Goal: Task Accomplishment & Management: Use online tool/utility

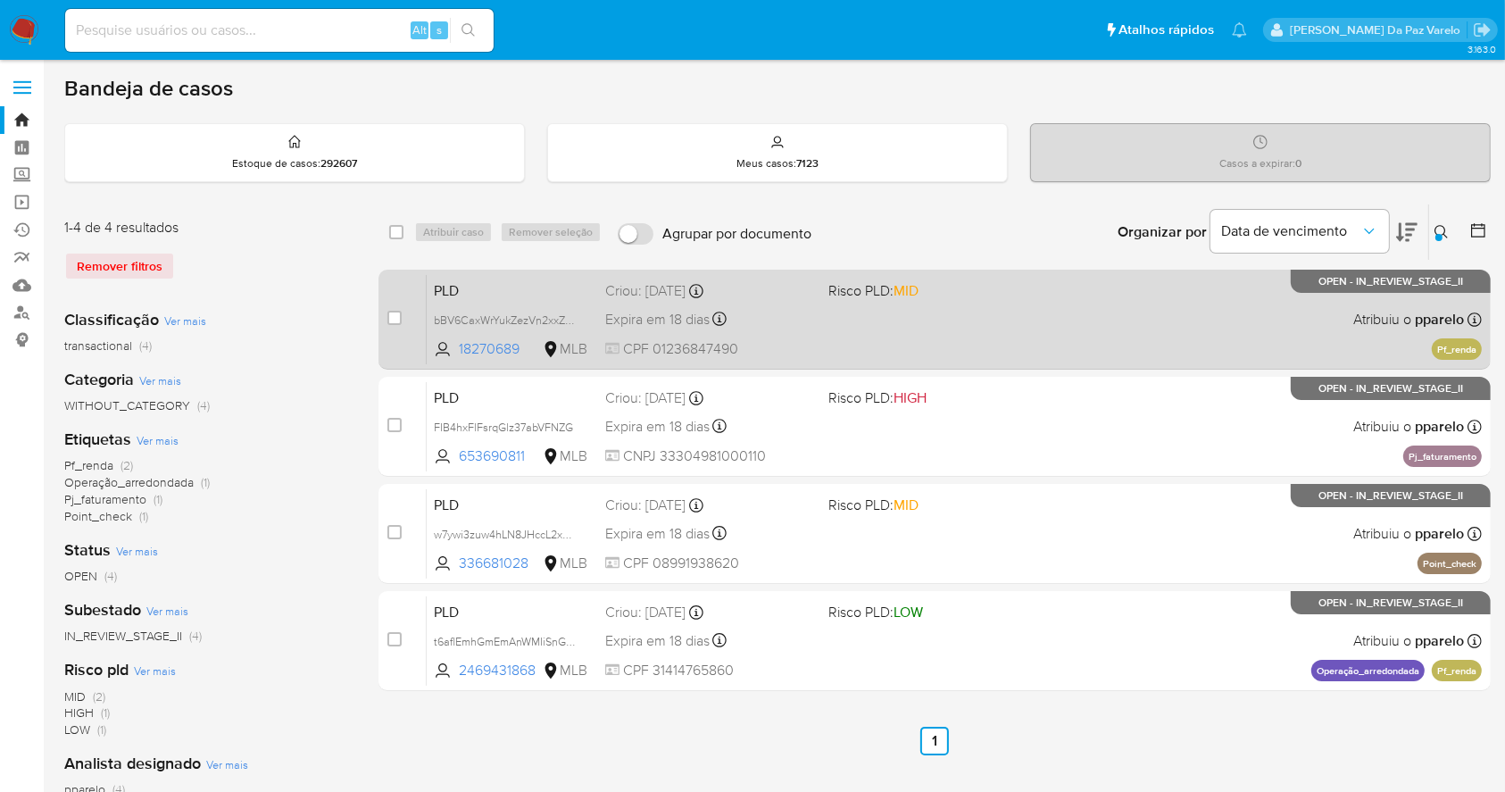
click at [384, 321] on div "case-item-checkbox Incapaz de atribuir o caso PLD bBV6CaxWrYukZezVn2xxZPO8 1827…" at bounding box center [934, 320] width 1112 height 100
click at [395, 328] on div "case-item-checkbox Incapaz de atribuir o caso" at bounding box center [406, 319] width 39 height 90
click at [395, 323] on input "checkbox" at bounding box center [394, 318] width 14 height 14
checkbox input "true"
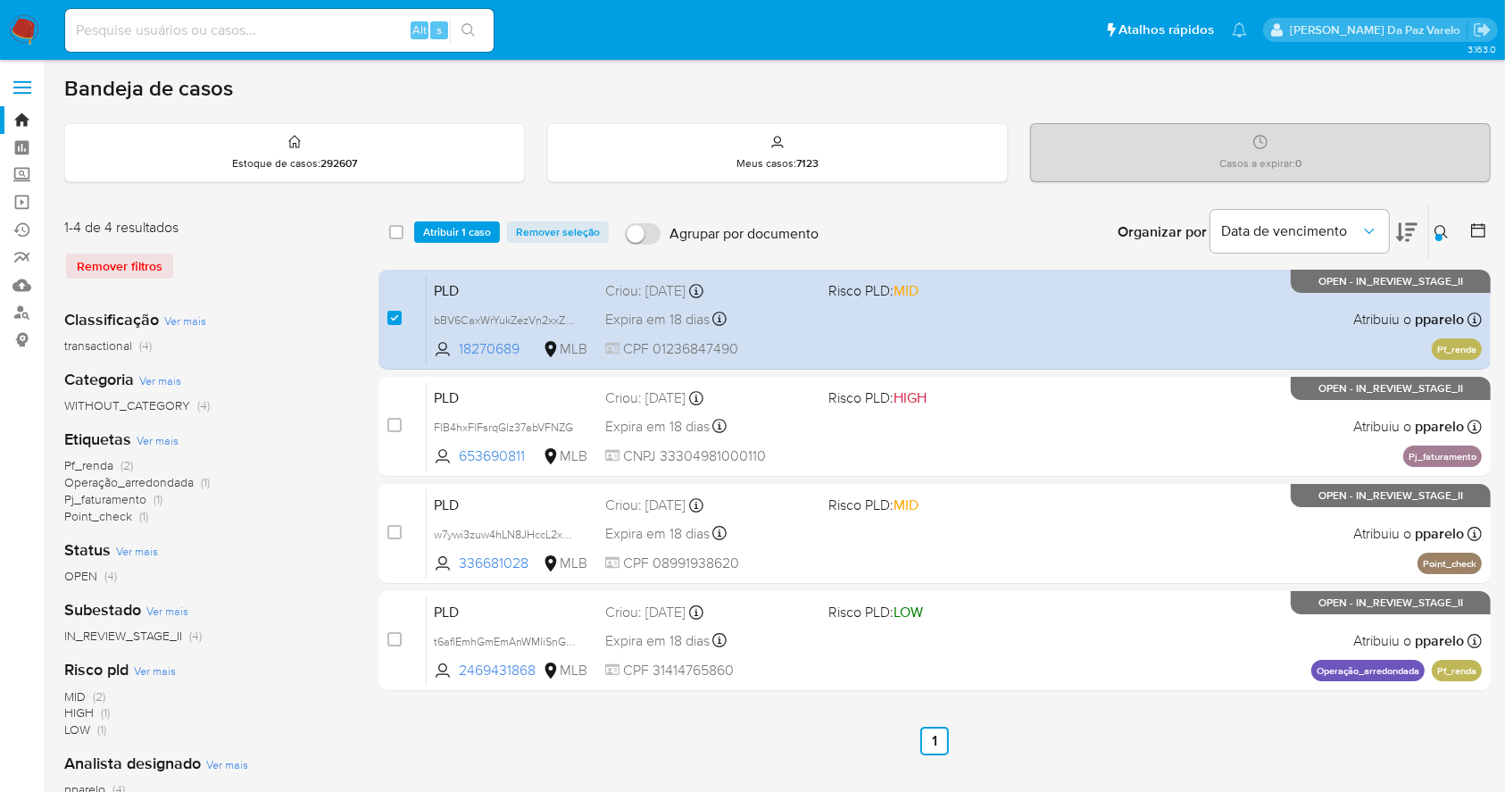
click at [405, 224] on div "select-all-cases-checkbox" at bounding box center [399, 231] width 21 height 21
click at [403, 232] on div "select-all-cases-checkbox" at bounding box center [399, 231] width 21 height 21
click at [396, 233] on input "checkbox" at bounding box center [396, 232] width 14 height 14
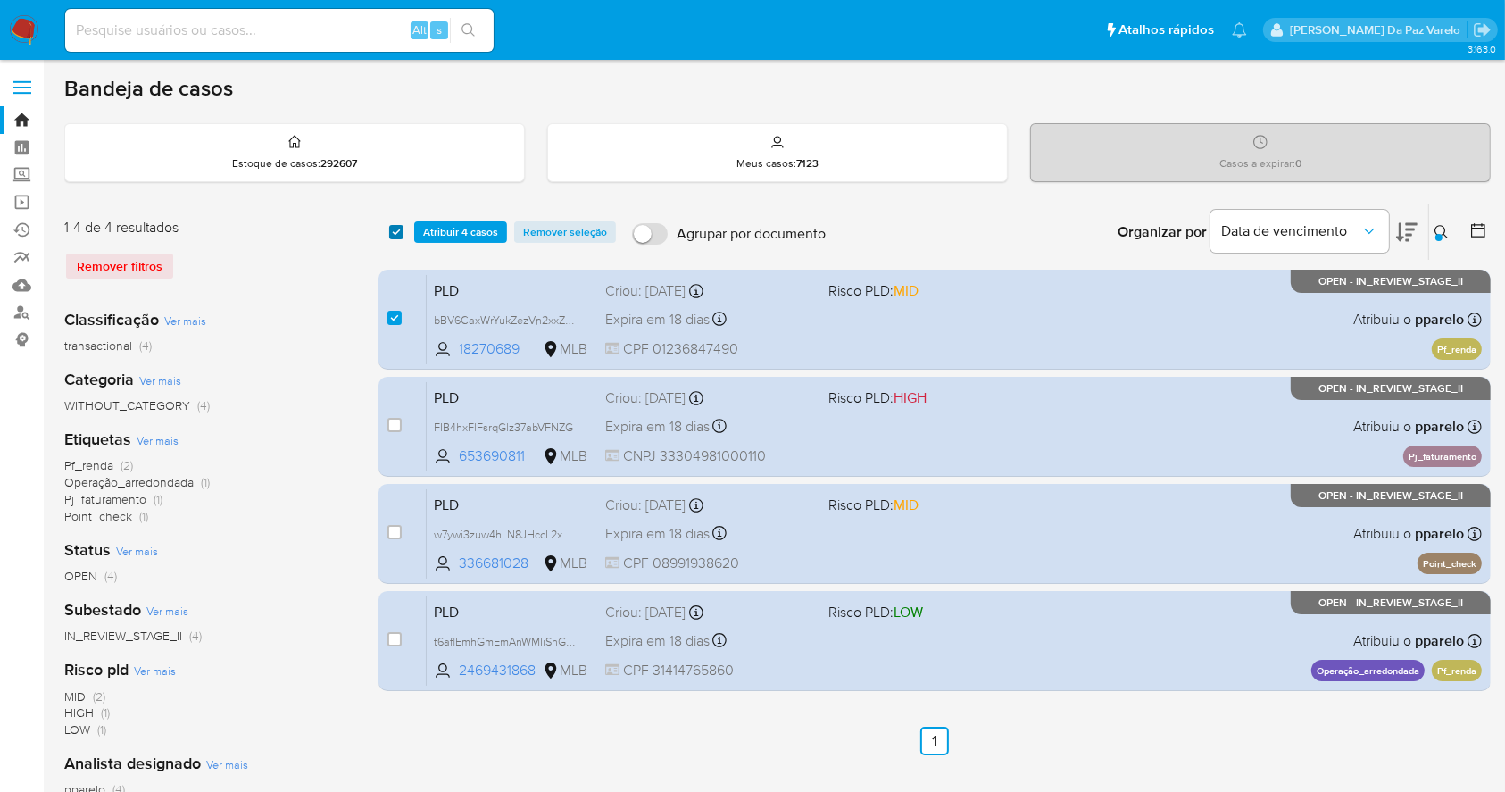
click at [400, 228] on input "checkbox" at bounding box center [396, 232] width 14 height 14
checkbox input "false"
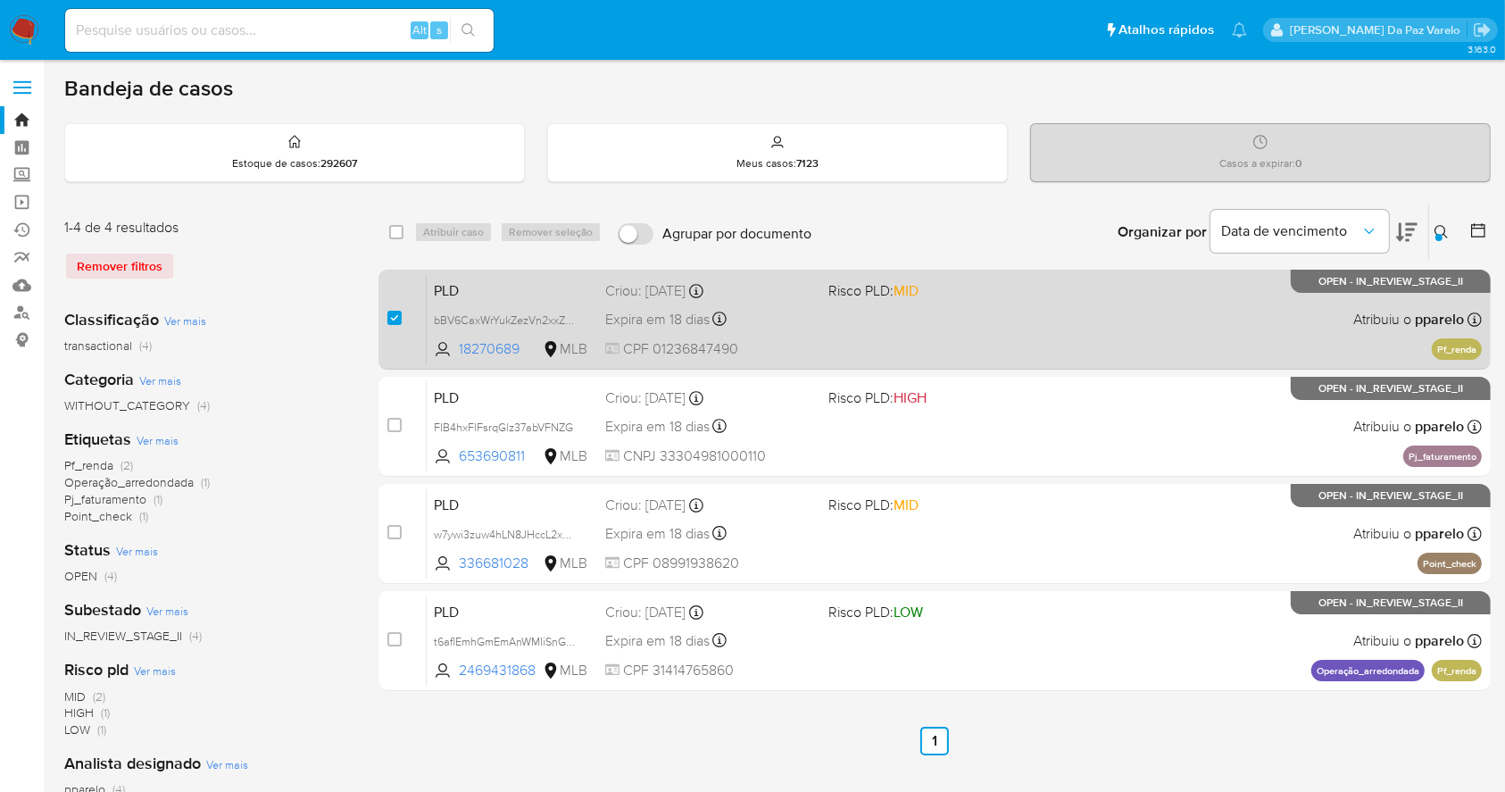
click at [403, 304] on div "case-item-checkbox Incapaz de atribuir o caso" at bounding box center [406, 319] width 39 height 90
click at [399, 315] on input "checkbox" at bounding box center [394, 318] width 14 height 14
checkbox input "true"
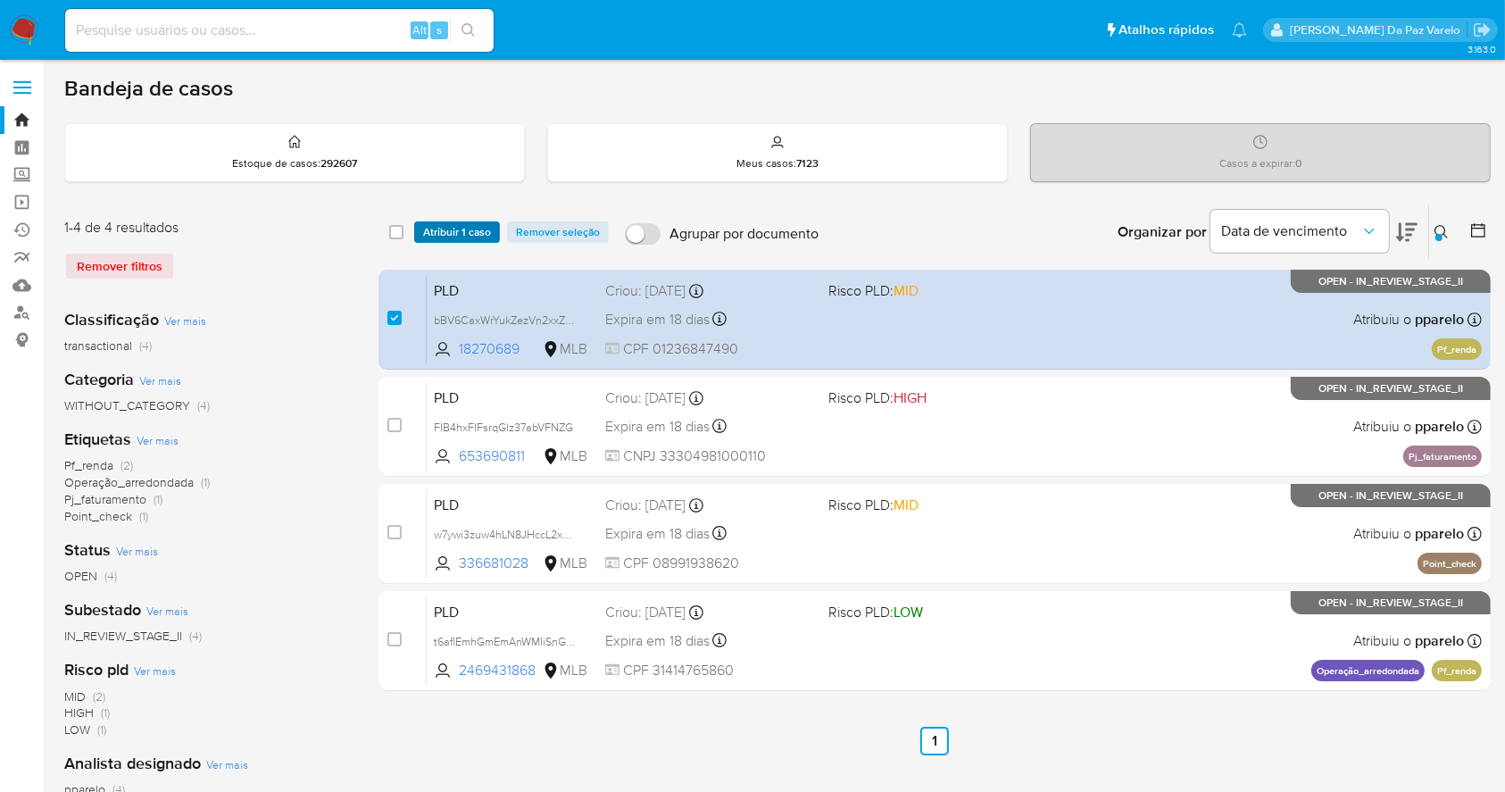
click at [458, 232] on span "Atribuir 1 caso" at bounding box center [457, 232] width 68 height 18
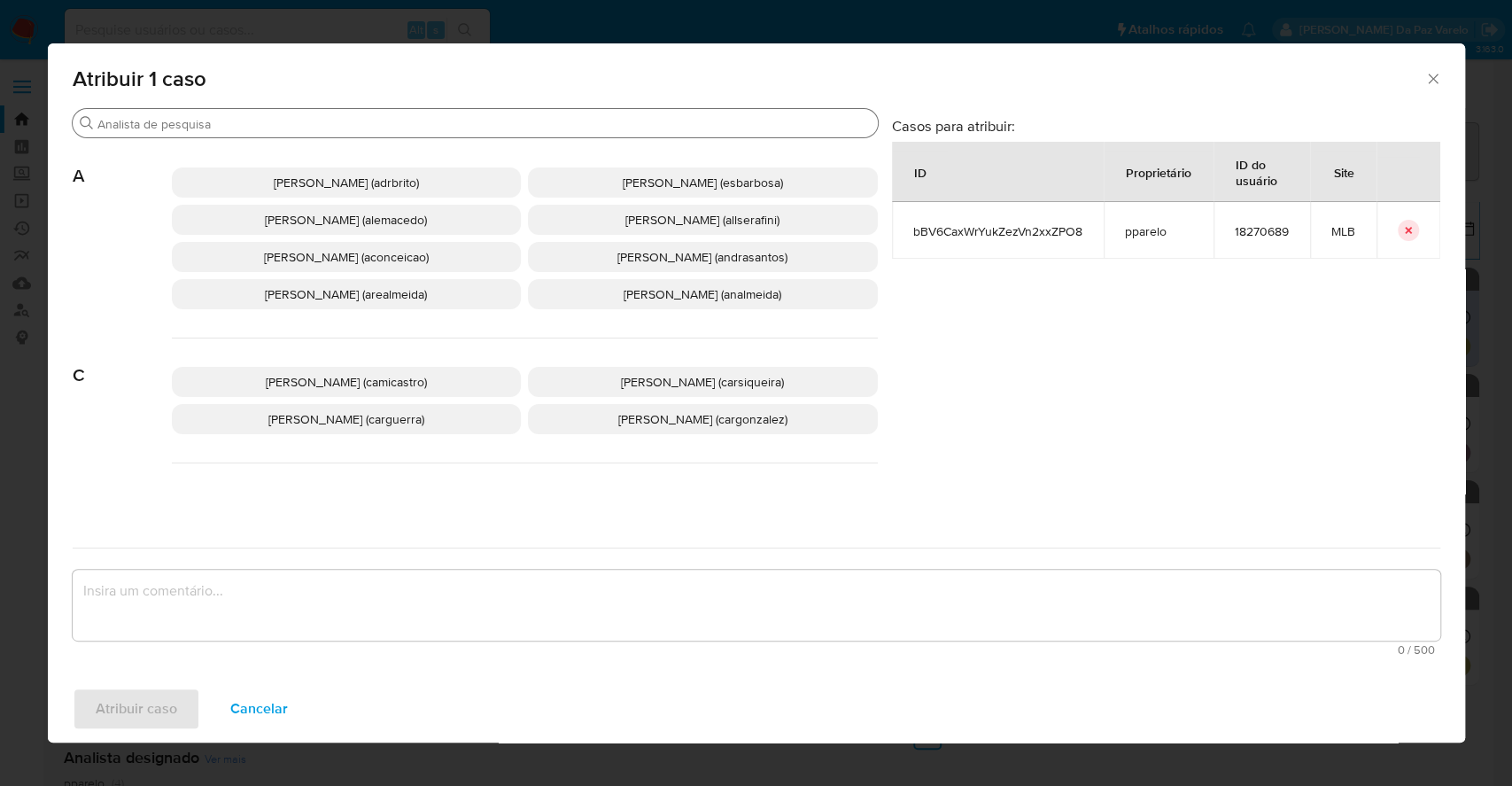
click at [363, 122] on input "Buscar" at bounding box center [483, 124] width 773 height 16
paste input "arealmeida"
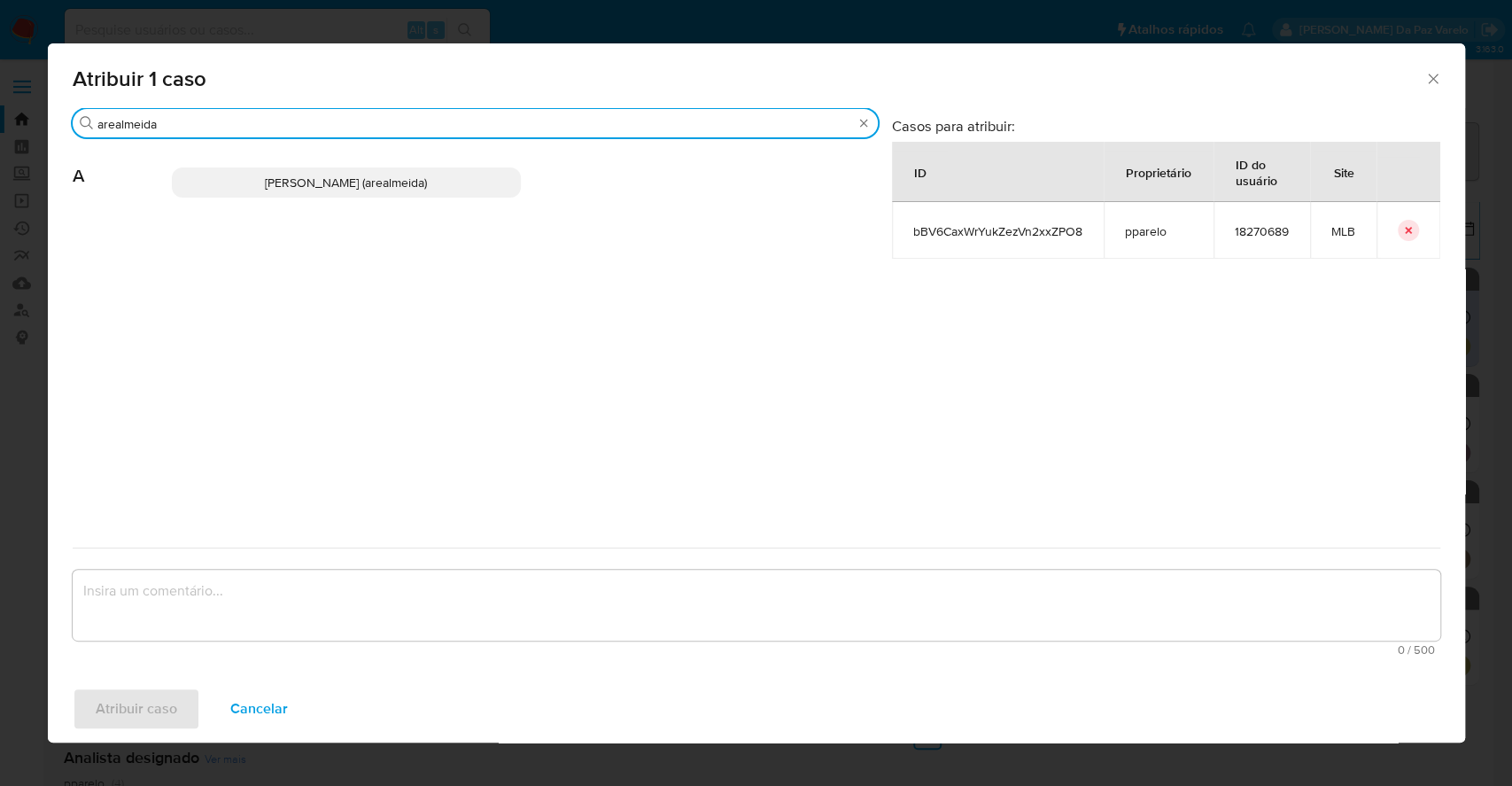
type input "arealmeida"
click at [1436, 74] on icon "Fechar a janela" at bounding box center [1433, 78] width 10 height 10
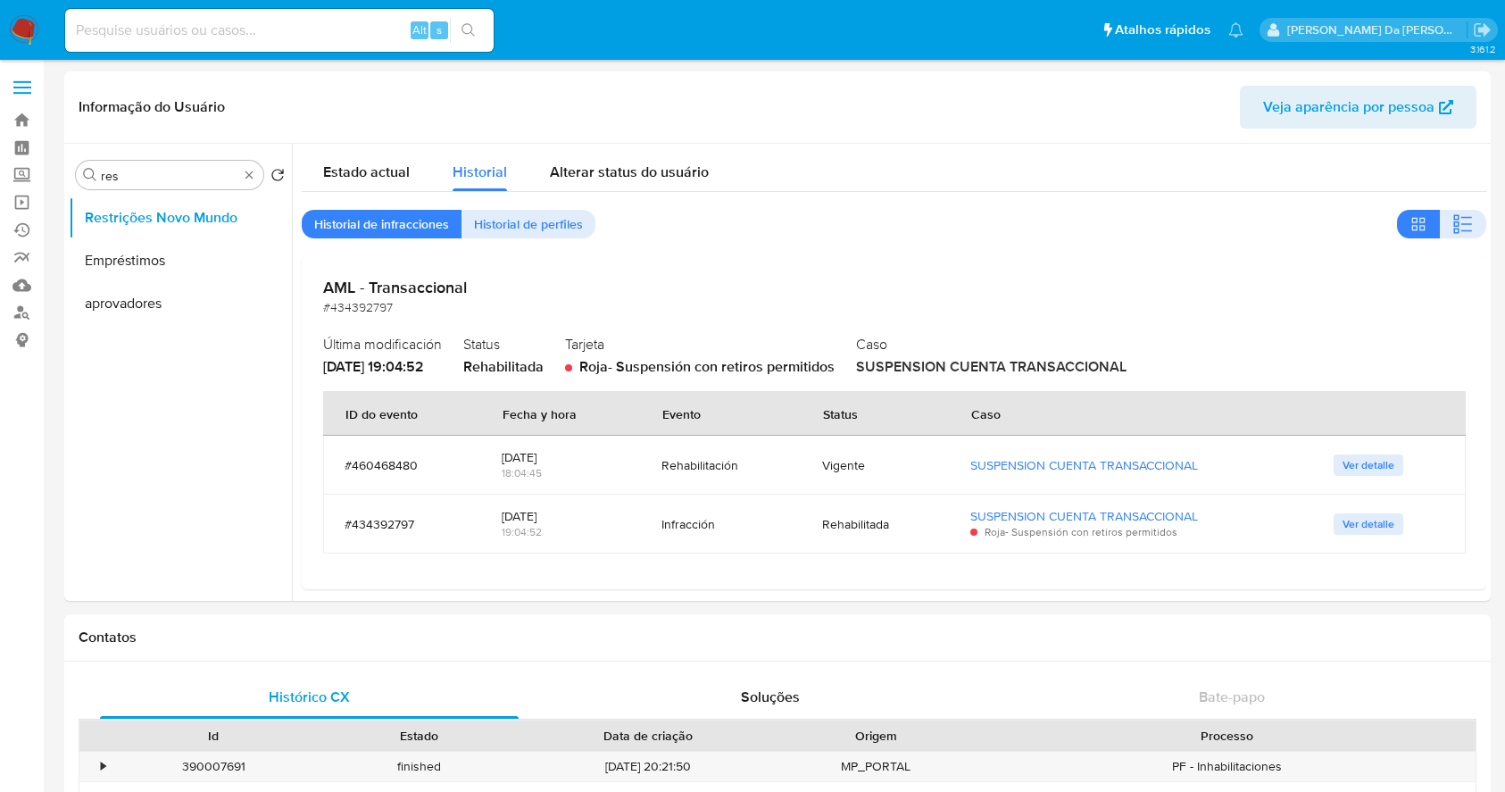
select select "10"
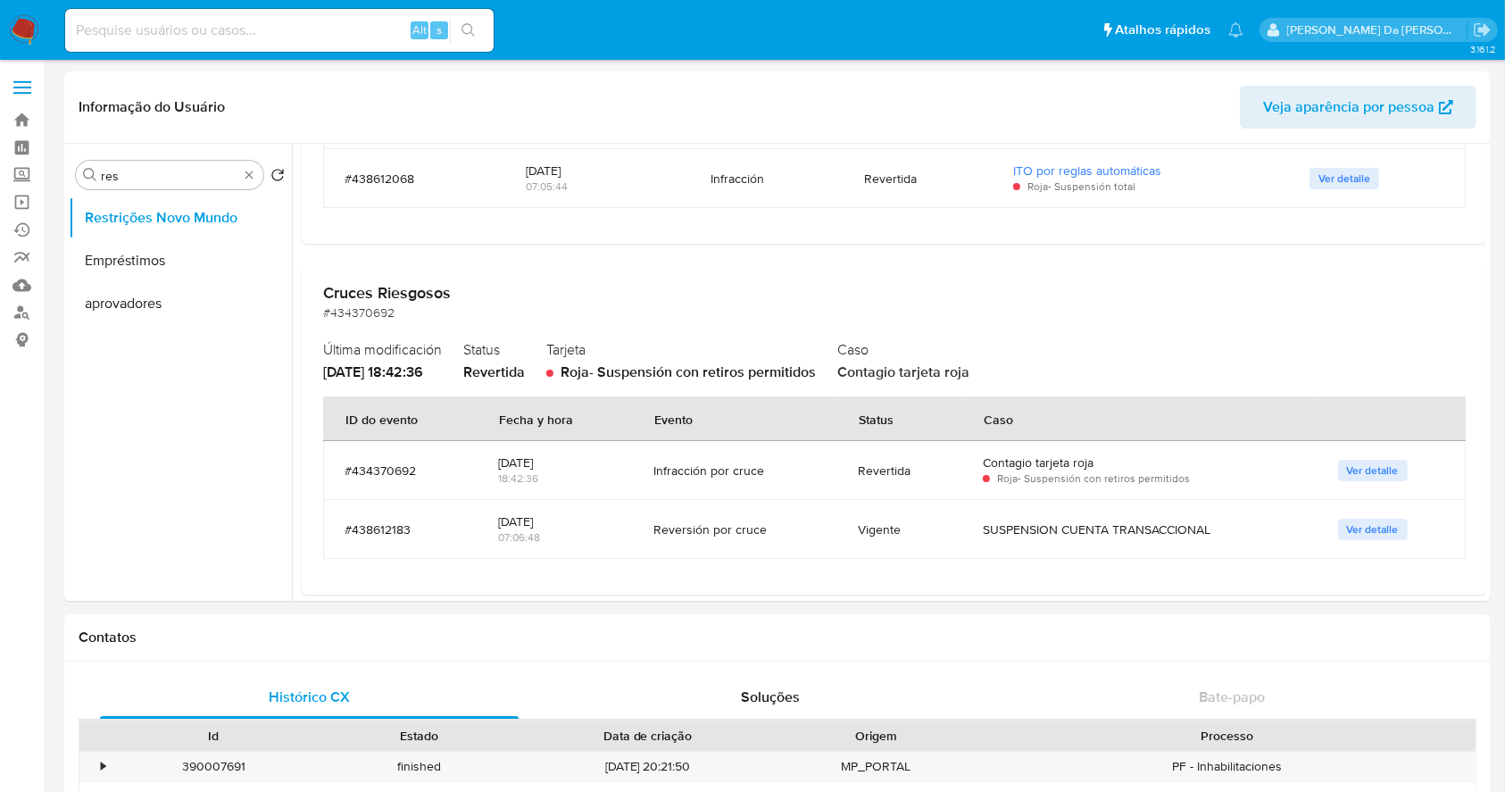
click at [256, 48] on div "Alt s" at bounding box center [279, 30] width 428 height 43
click at [257, 43] on div "Alt s" at bounding box center [279, 30] width 428 height 43
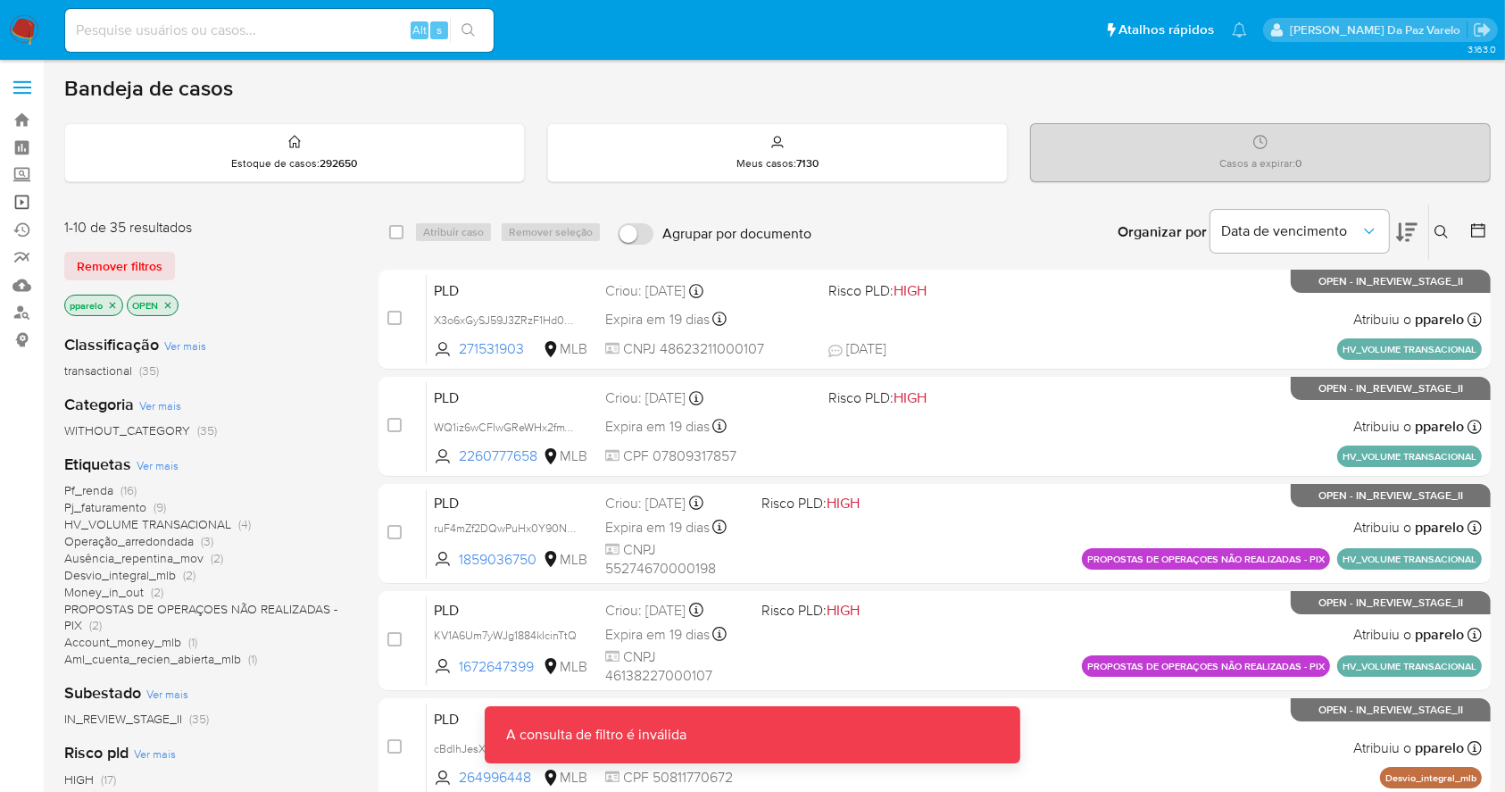
click at [19, 201] on link "Operações em massa" at bounding box center [106, 202] width 212 height 28
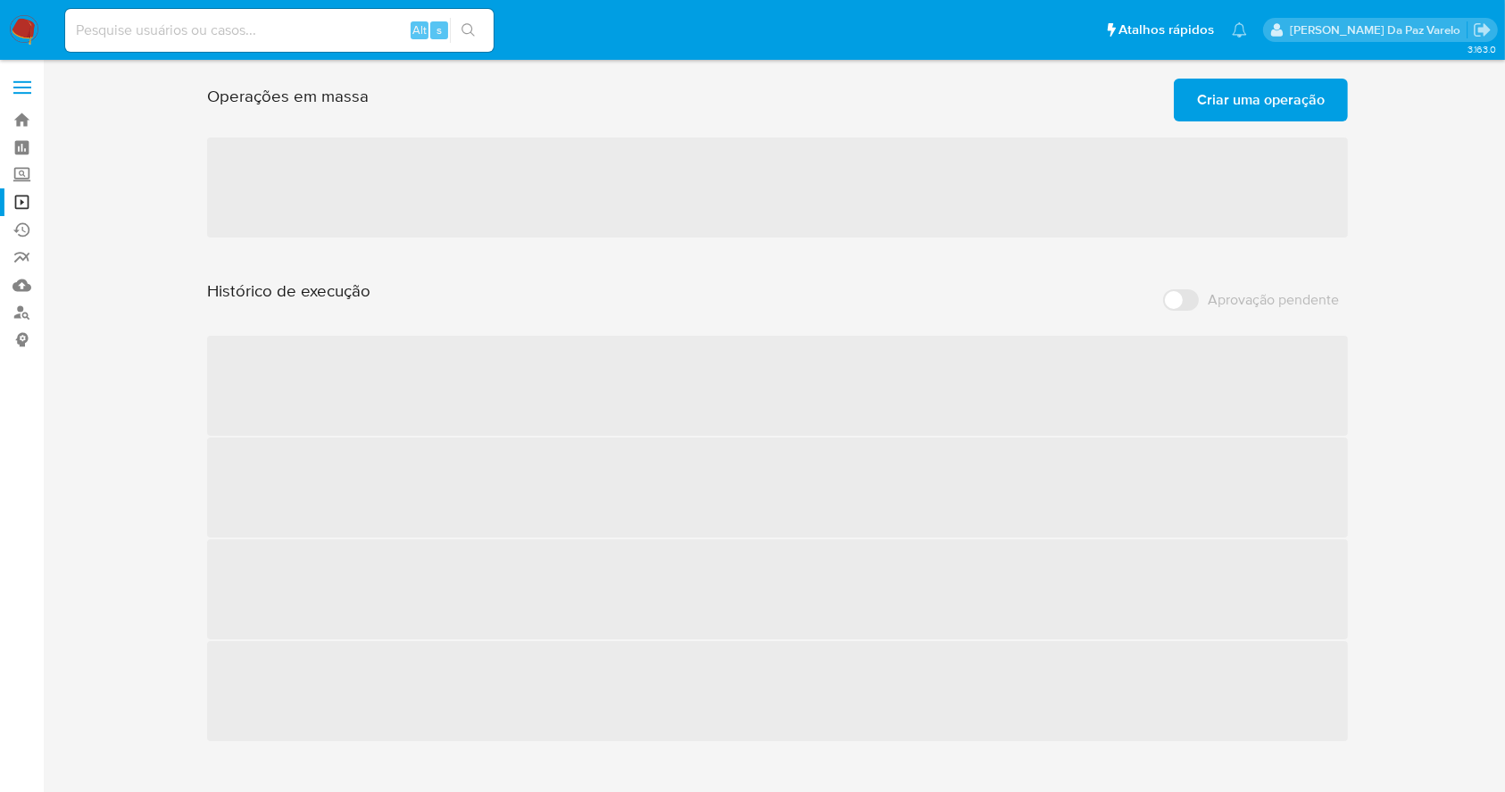
click at [1244, 85] on span "Criar uma operação" at bounding box center [1261, 99] width 128 height 39
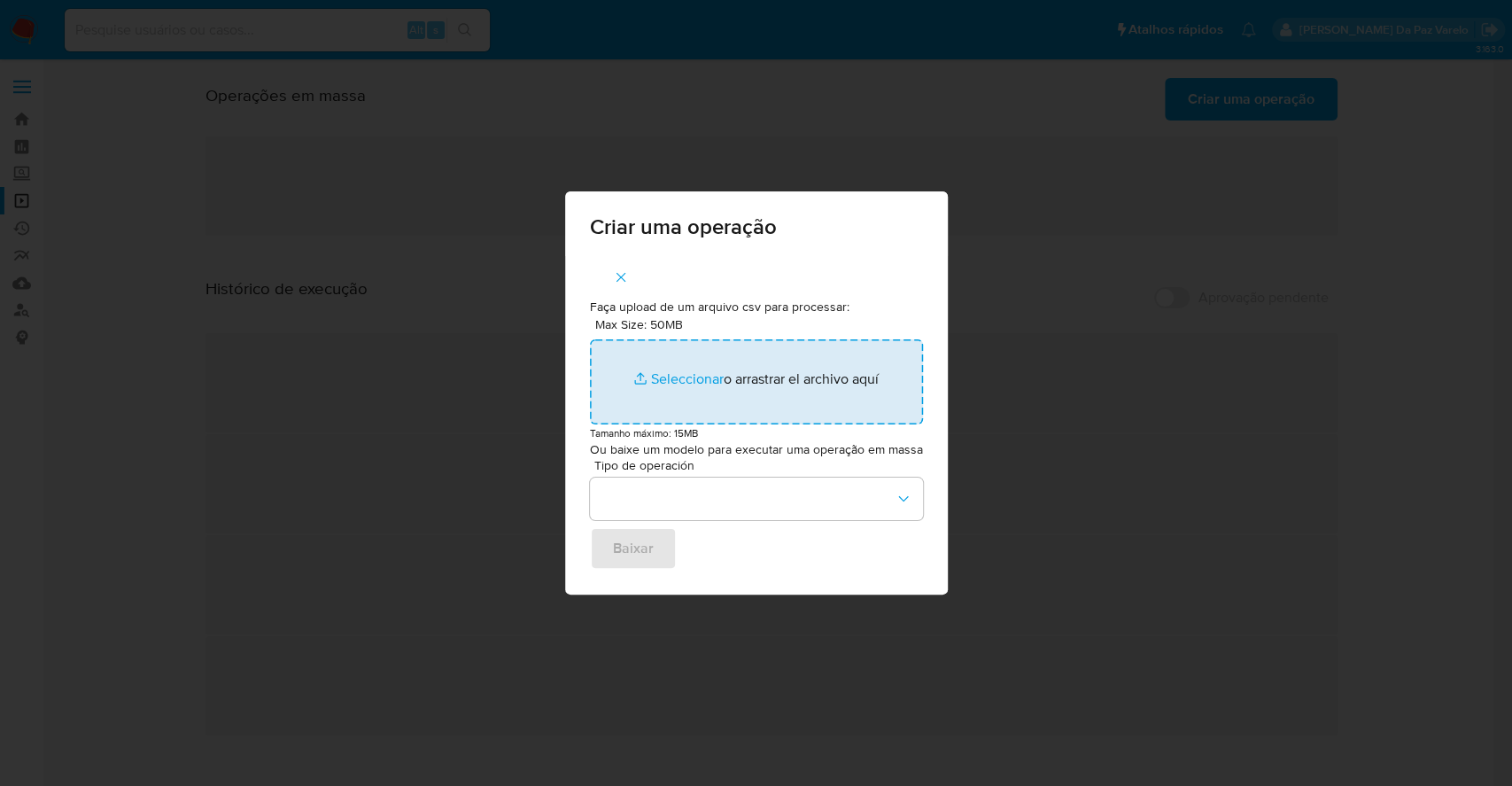
click at [682, 379] on input "Max Size: 50MB Seleccionar archivos" at bounding box center [756, 382] width 333 height 85
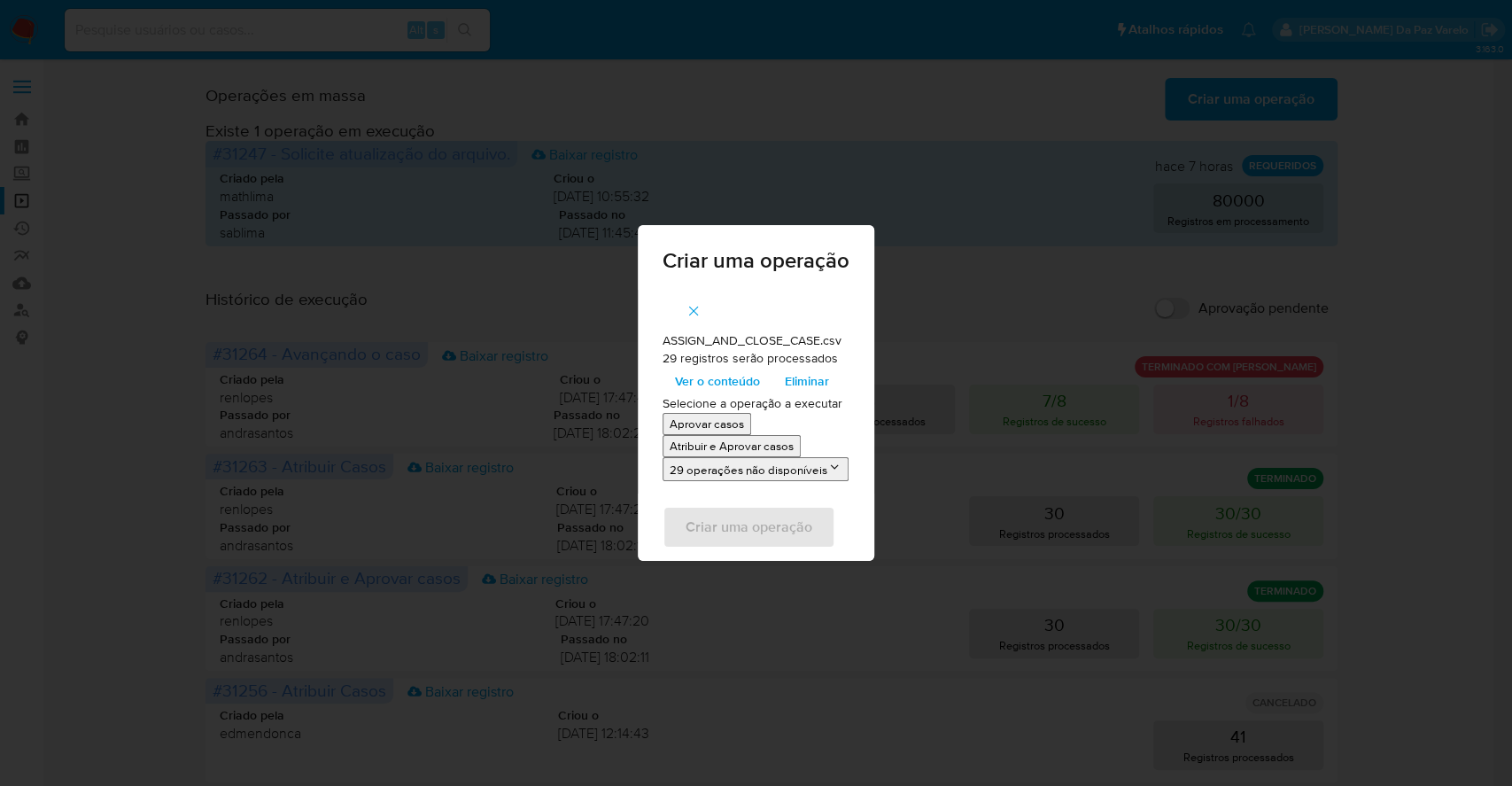
click at [741, 451] on p "Atribuir e Aprovar casos" at bounding box center [731, 446] width 124 height 17
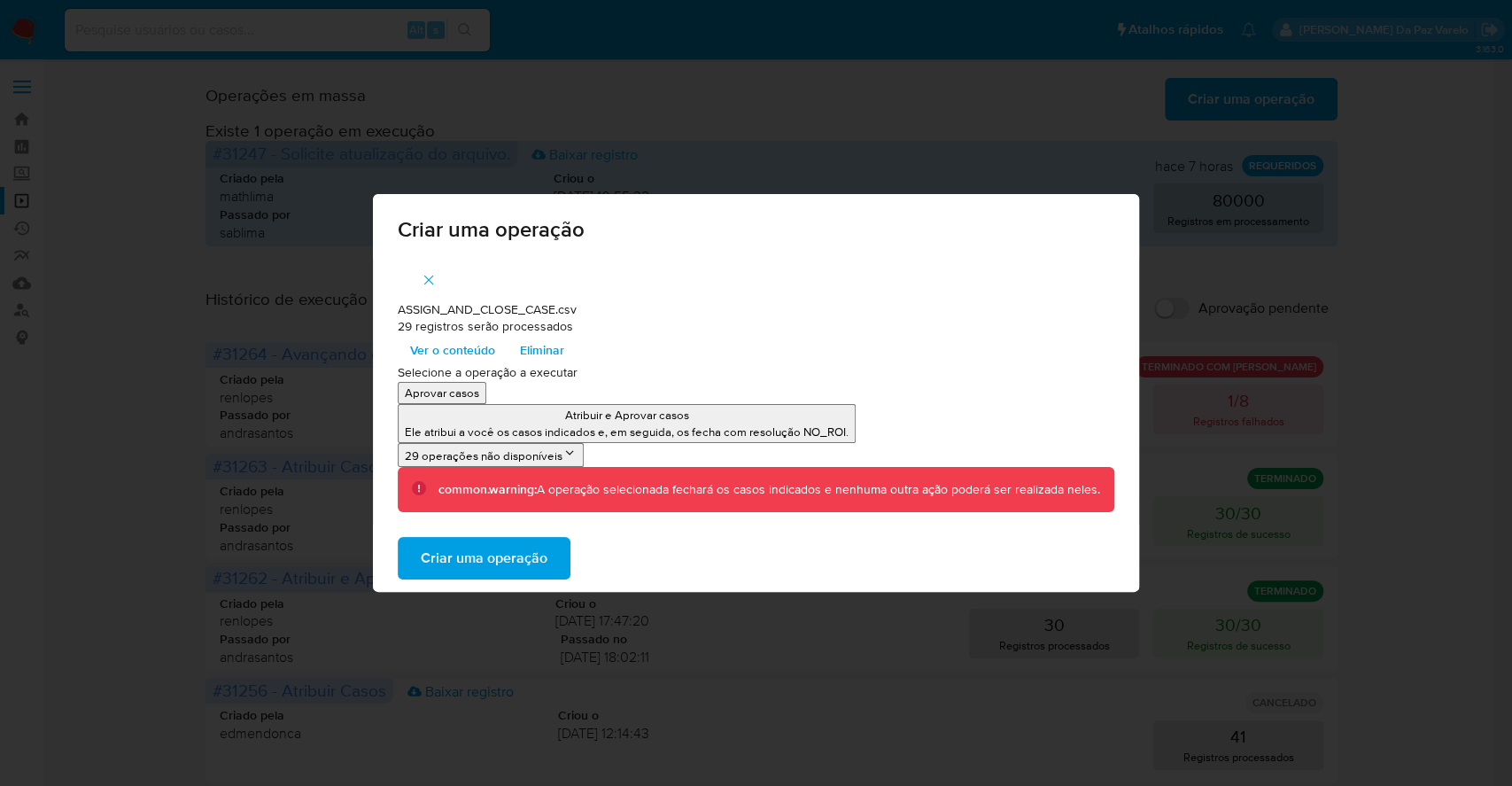
click at [464, 354] on span "Ver o conteúdo" at bounding box center [452, 349] width 85 height 25
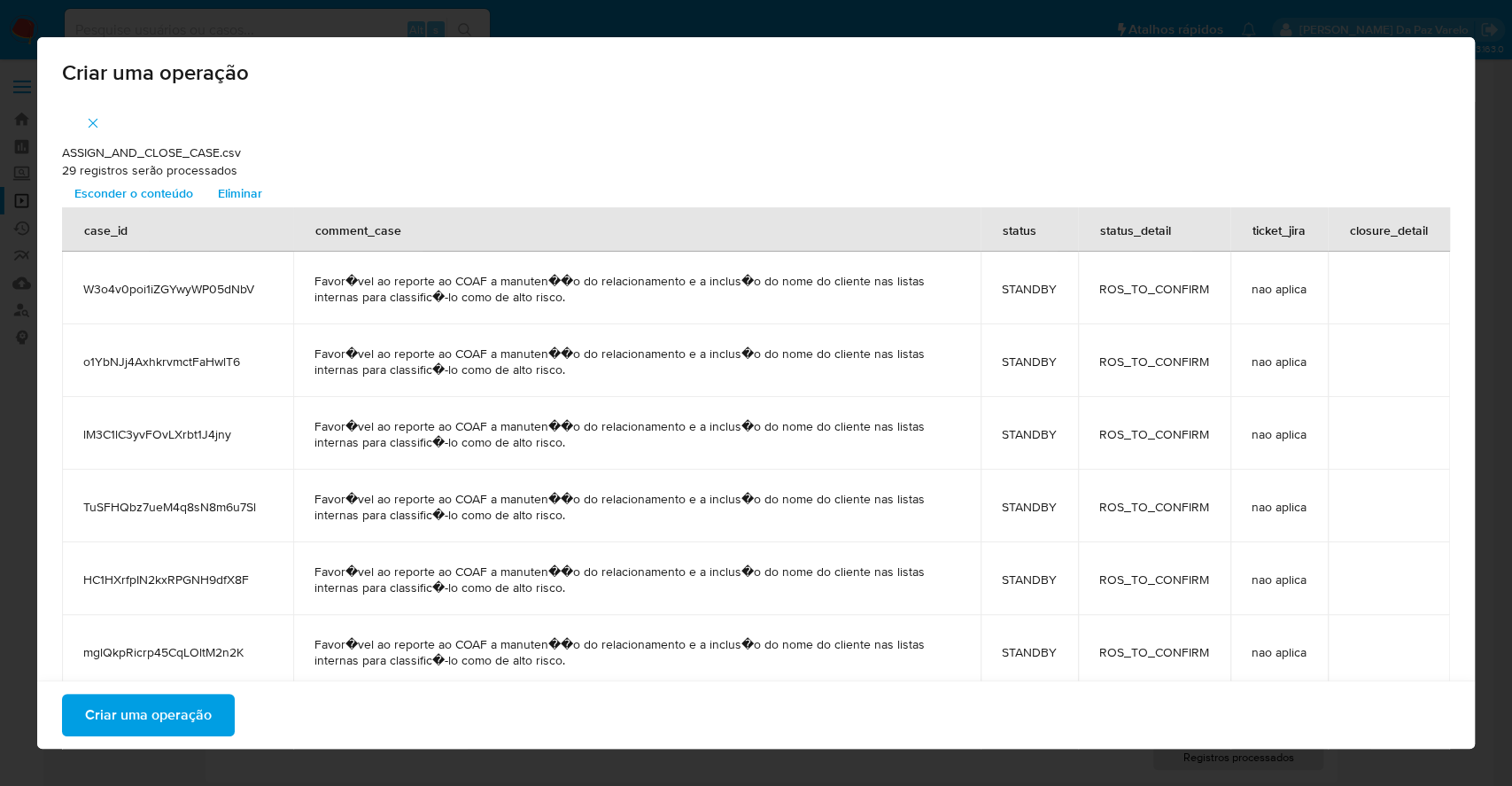
click at [532, 276] on span "Favor�vel ao reporte ao COAF a manuten��o do relacionamento e a inclus�o do nom…" at bounding box center [637, 289] width 645 height 32
copy span "manuten"
click at [188, 702] on span "Criar uma operação" at bounding box center [149, 715] width 127 height 39
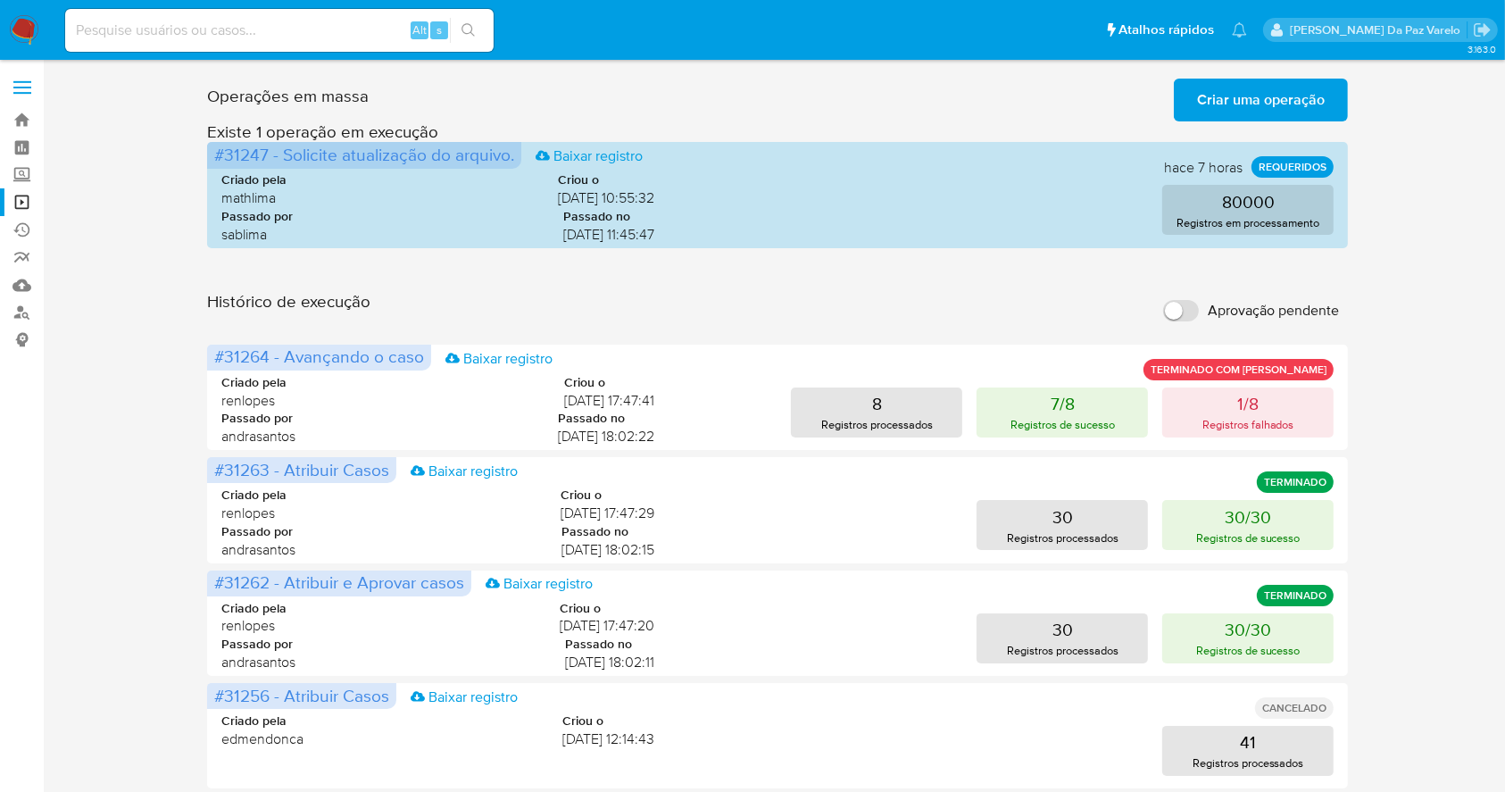
click at [1243, 96] on span "Criar uma operação" at bounding box center [1261, 99] width 128 height 39
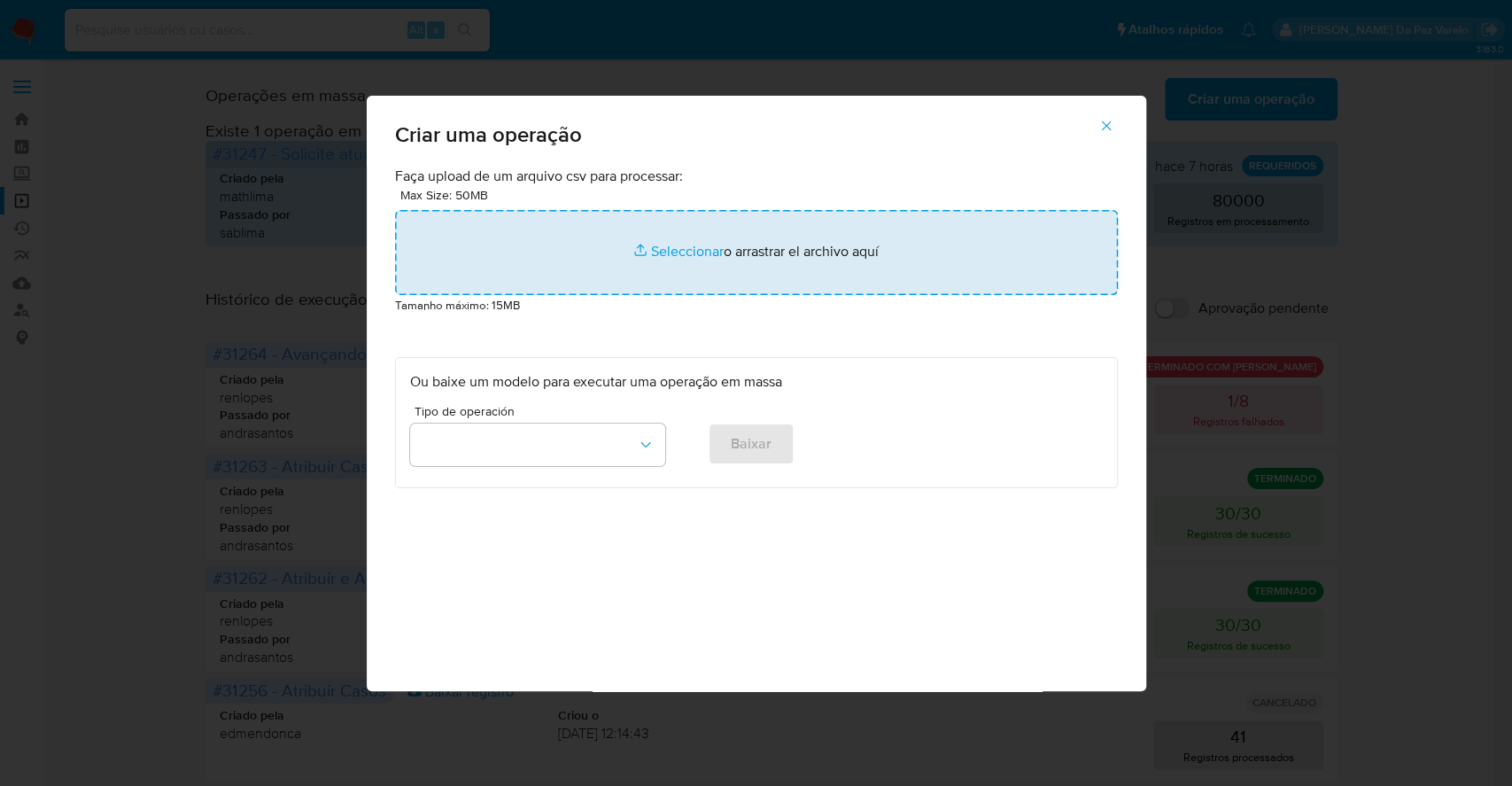
click at [671, 243] on input "file" at bounding box center [756, 253] width 722 height 85
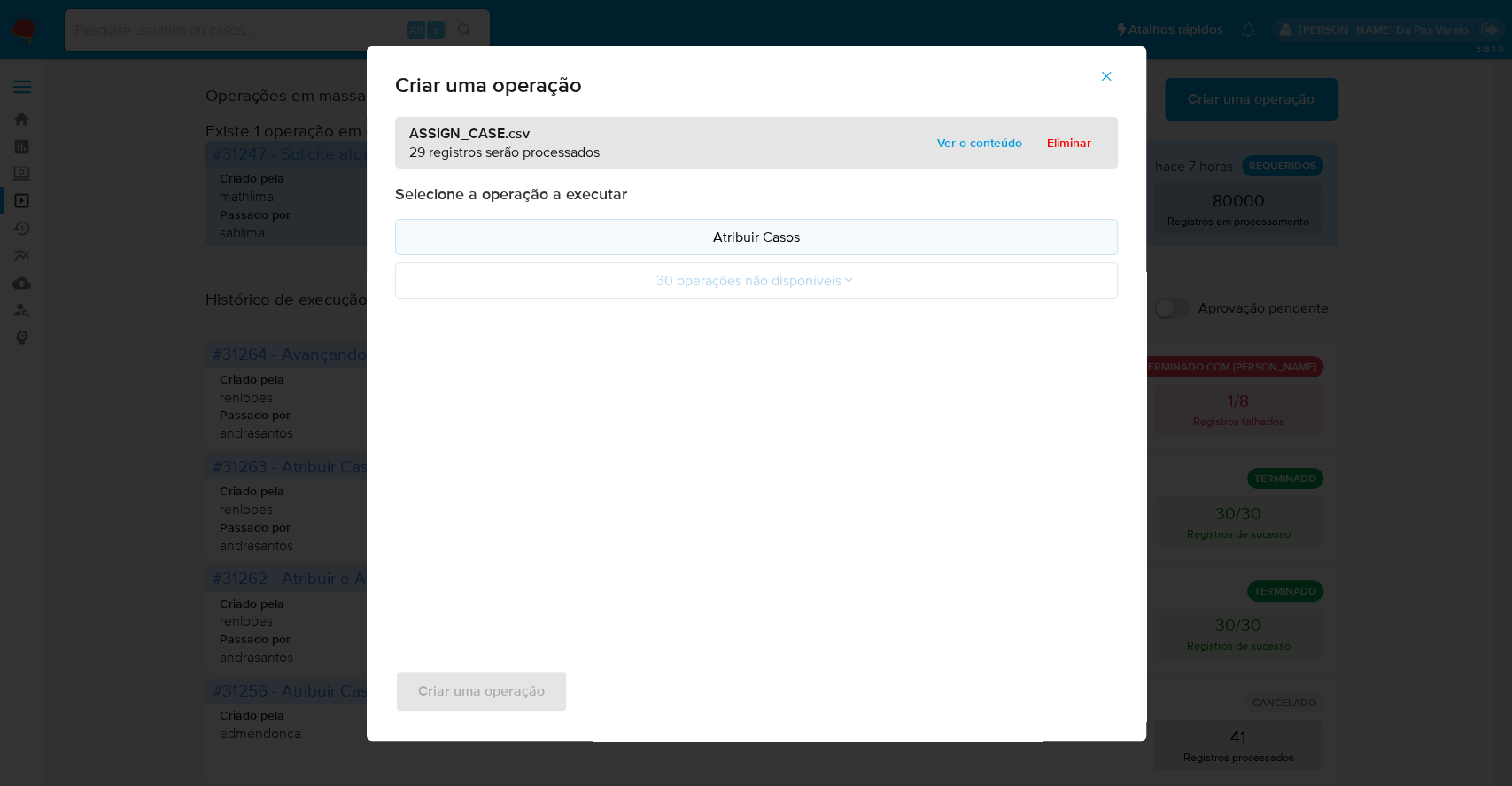
click at [743, 235] on p "Atribuir Casos" at bounding box center [756, 237] width 693 height 21
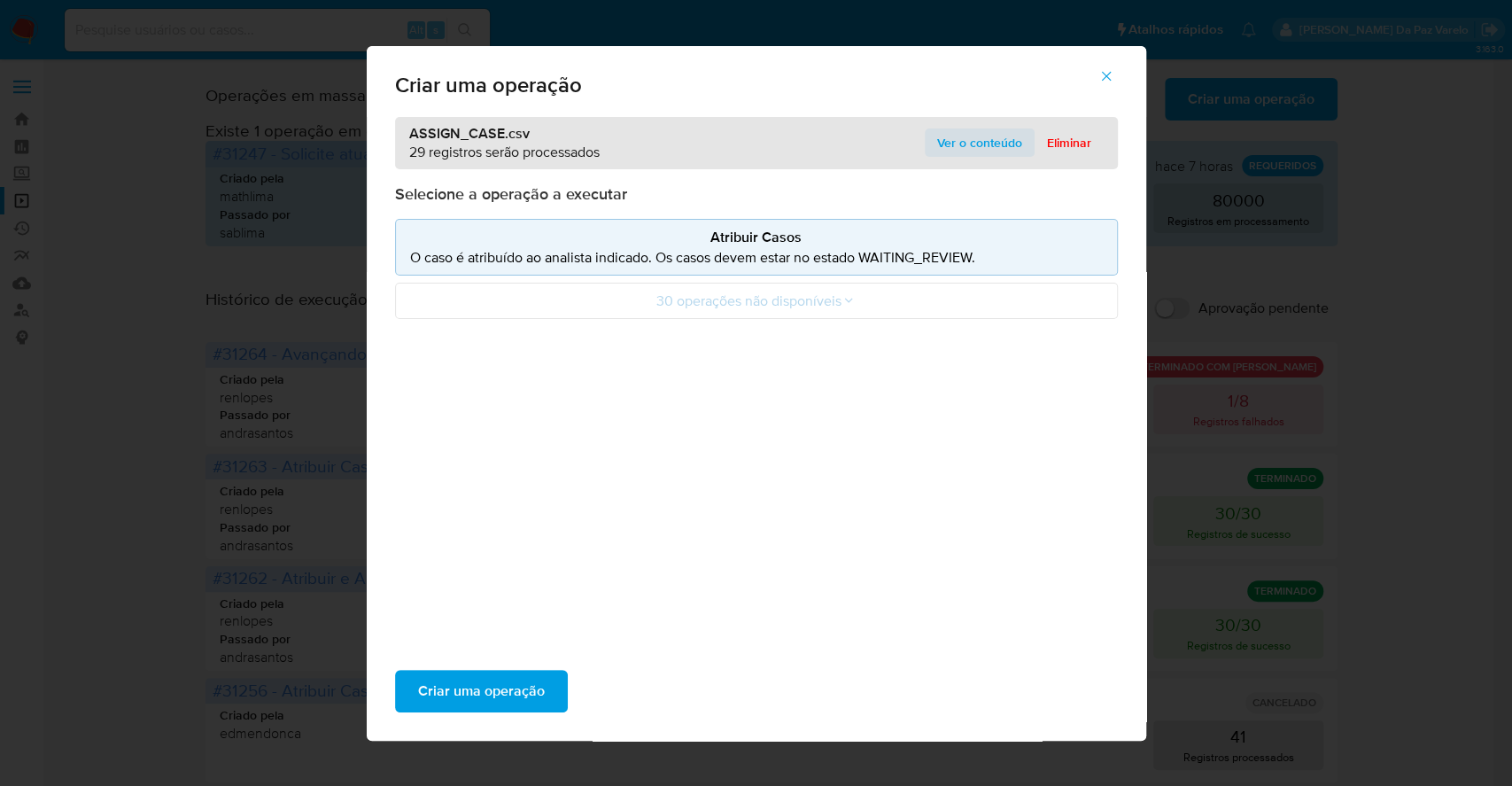
click at [972, 143] on span "Ver o conteúdo" at bounding box center [979, 142] width 85 height 25
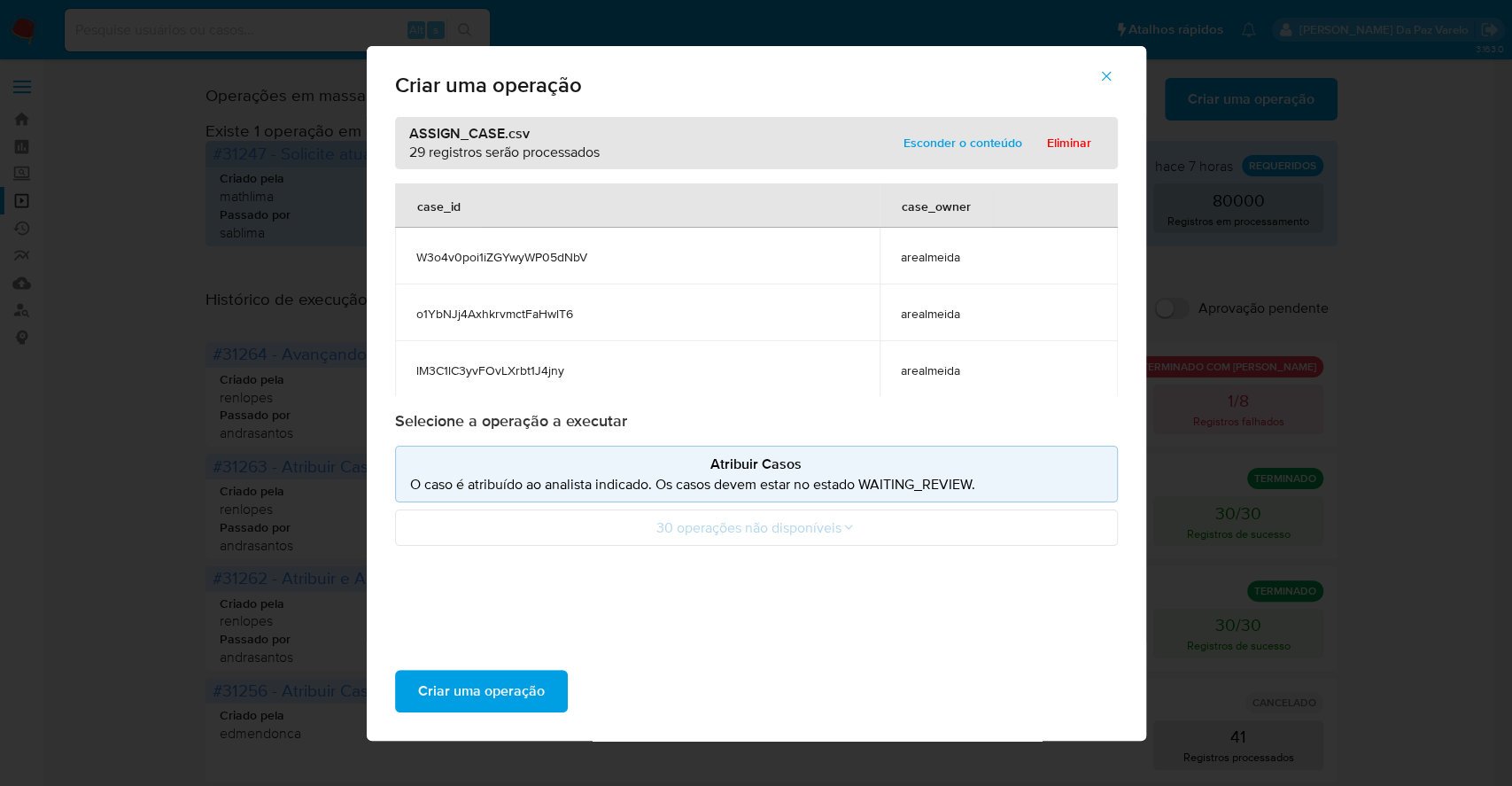
click at [936, 258] on span "arealmeida" at bounding box center [998, 257] width 195 height 16
click at [487, 697] on span "Criar uma operação" at bounding box center [481, 691] width 127 height 39
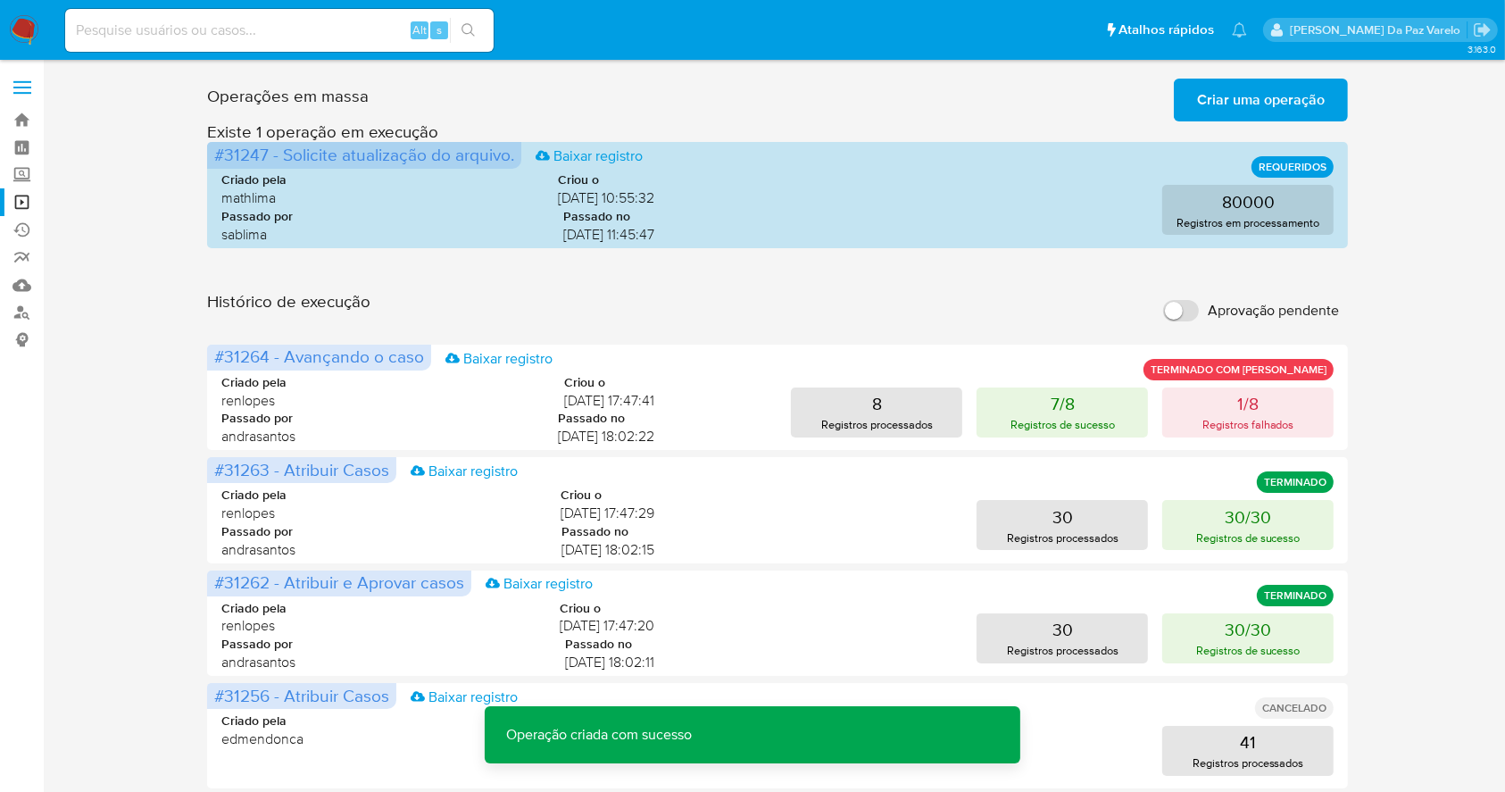
click at [1192, 296] on label "Aprovação pendente" at bounding box center [1251, 310] width 194 height 39
click at [1192, 300] on input "Aprovação pendente" at bounding box center [1181, 310] width 36 height 21
checkbox input "true"
